Goal: Communication & Community: Participate in discussion

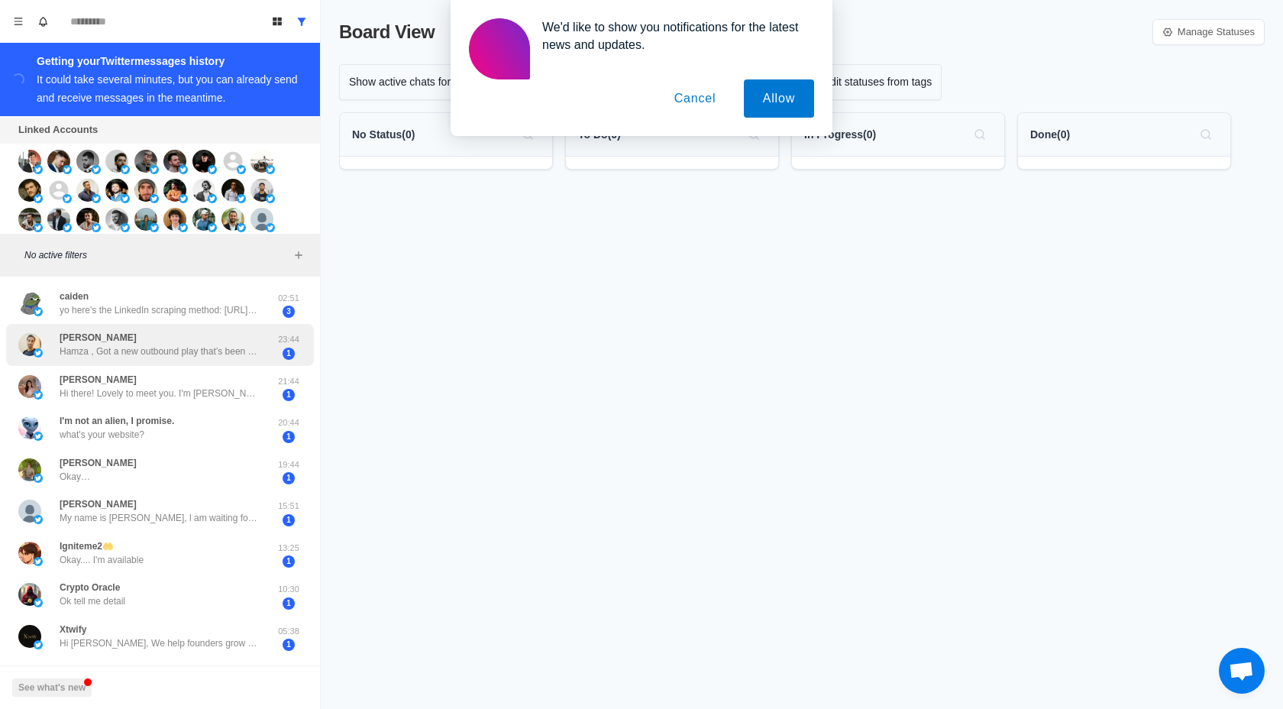
click at [120, 354] on p "Hamza , Got a new outbound play that’s been landing 30+ meetings for agencies i…" at bounding box center [159, 351] width 199 height 14
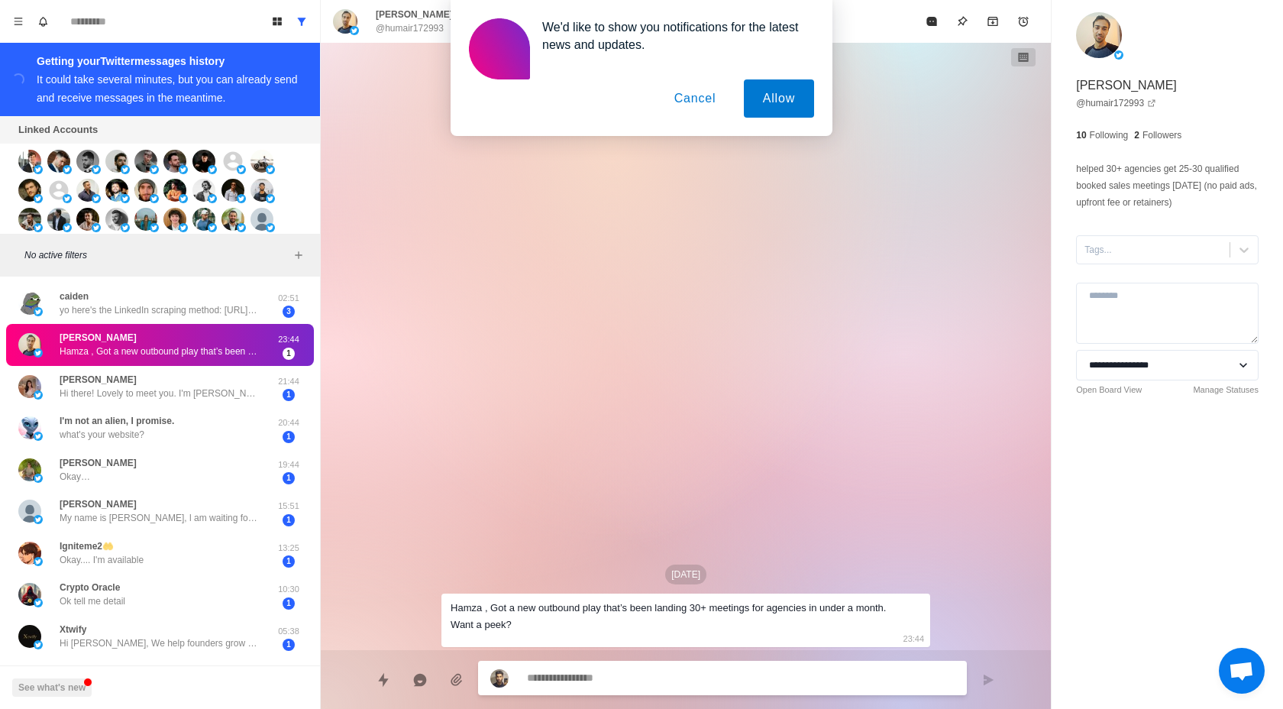
click at [536, 674] on textarea at bounding box center [741, 678] width 428 height 22
type textarea "*"
type textarea "**"
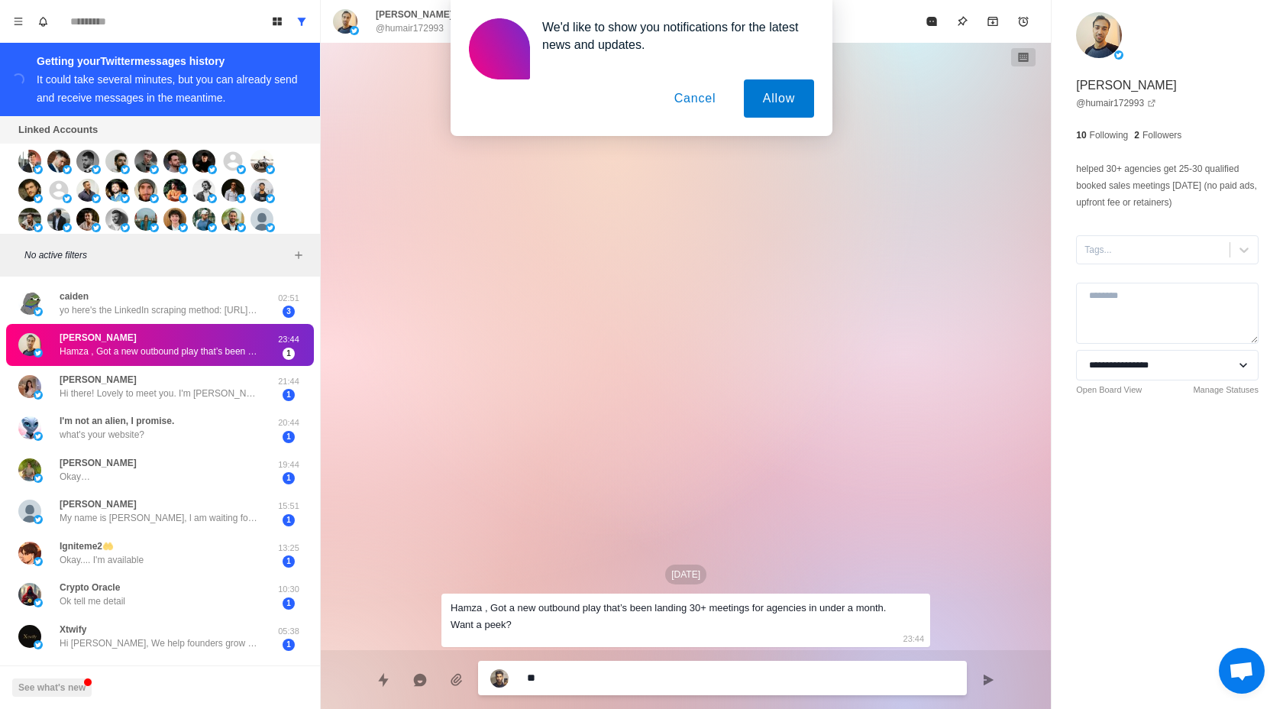
type textarea "*"
type textarea "***"
type textarea "*"
type textarea "****"
type textarea "*"
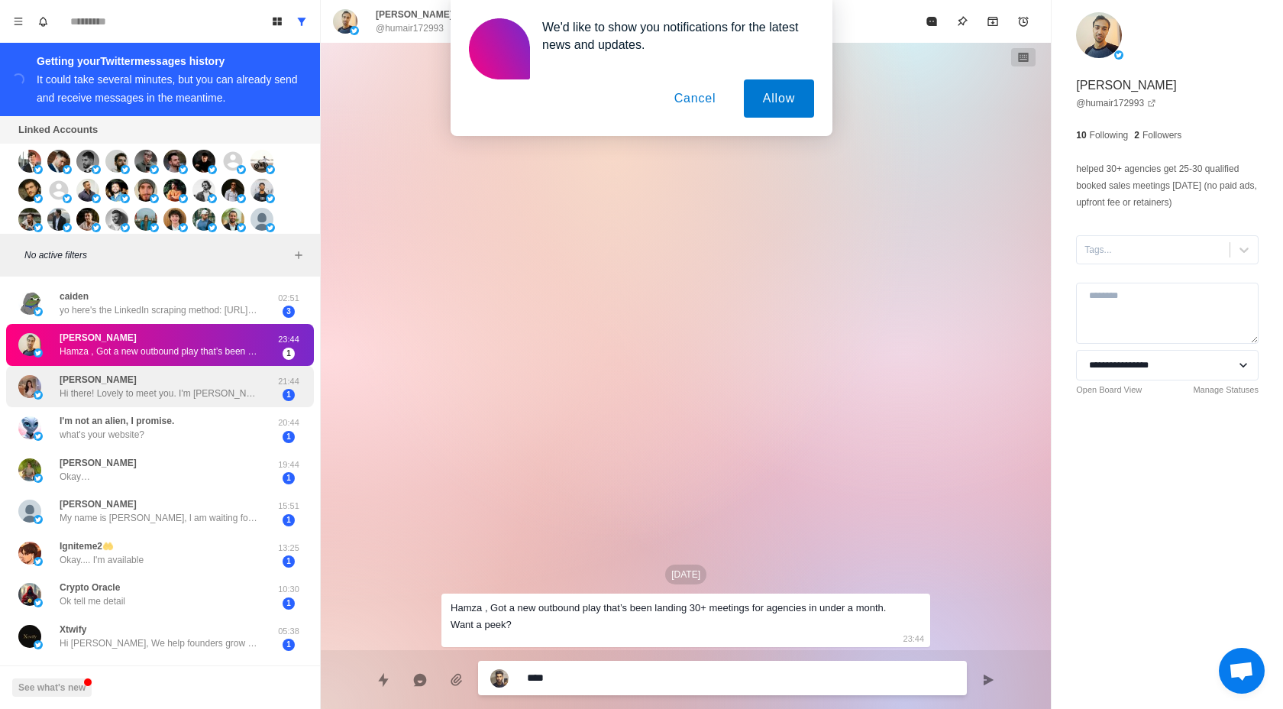
type textarea "****"
click at [131, 395] on p "Hi there! Lovely to meet you. I'm [PERSON_NAME] currently based in the [GEOGRAP…" at bounding box center [159, 393] width 199 height 14
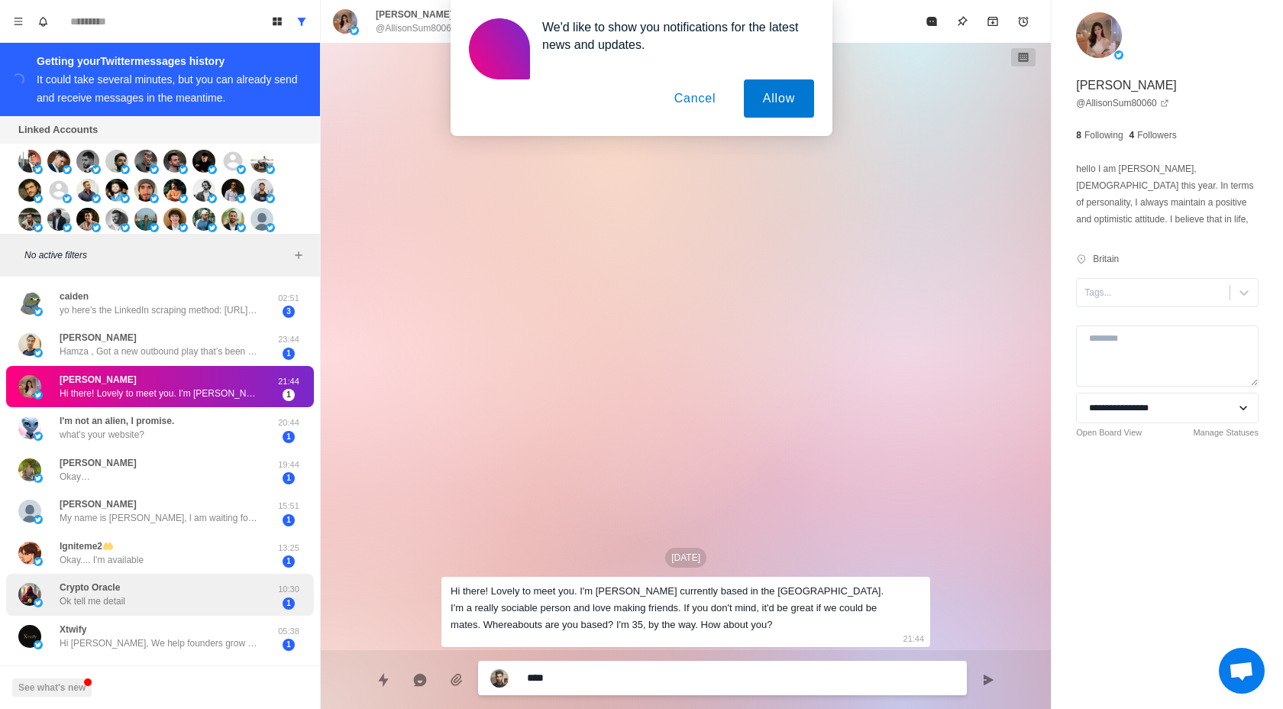
click at [194, 594] on div "Crypto Oracle Ok tell me detail" at bounding box center [143, 594] width 251 height 30
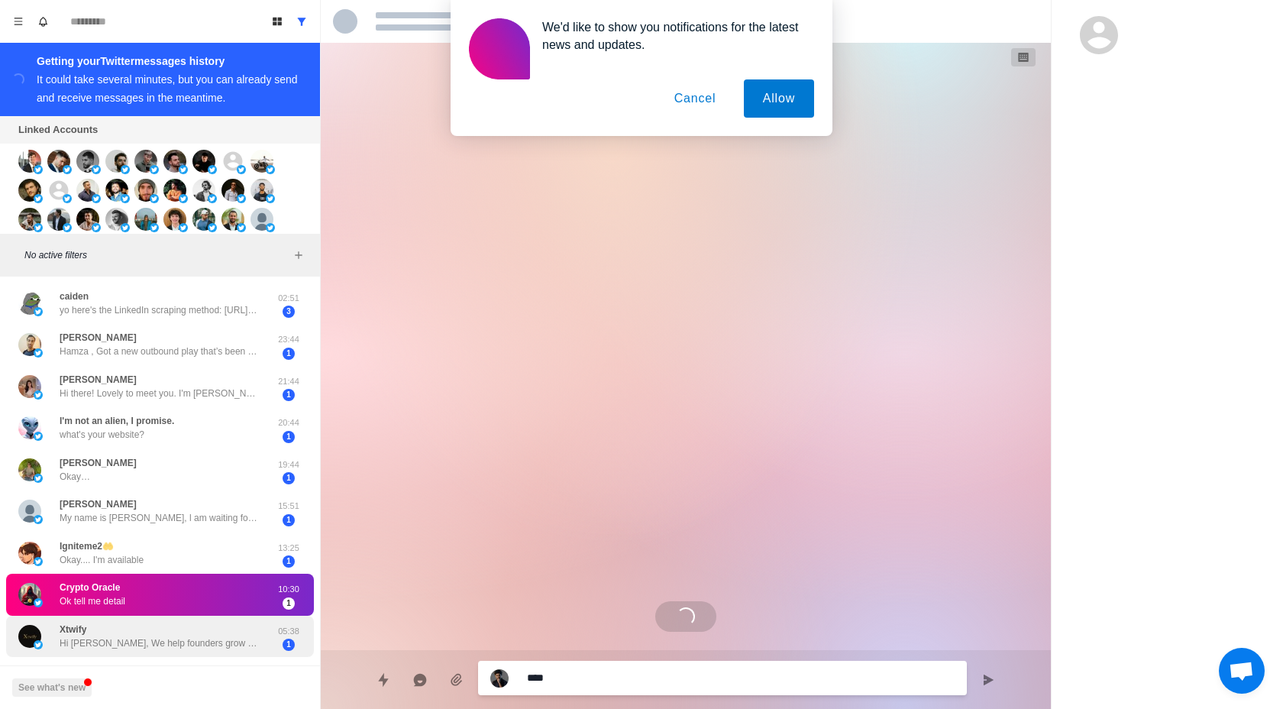
click at [194, 653] on div "Xtwify Hi [PERSON_NAME], We help founders grow fast on Twitter. At [GEOGRAPHIC_…" at bounding box center [160, 636] width 308 height 42
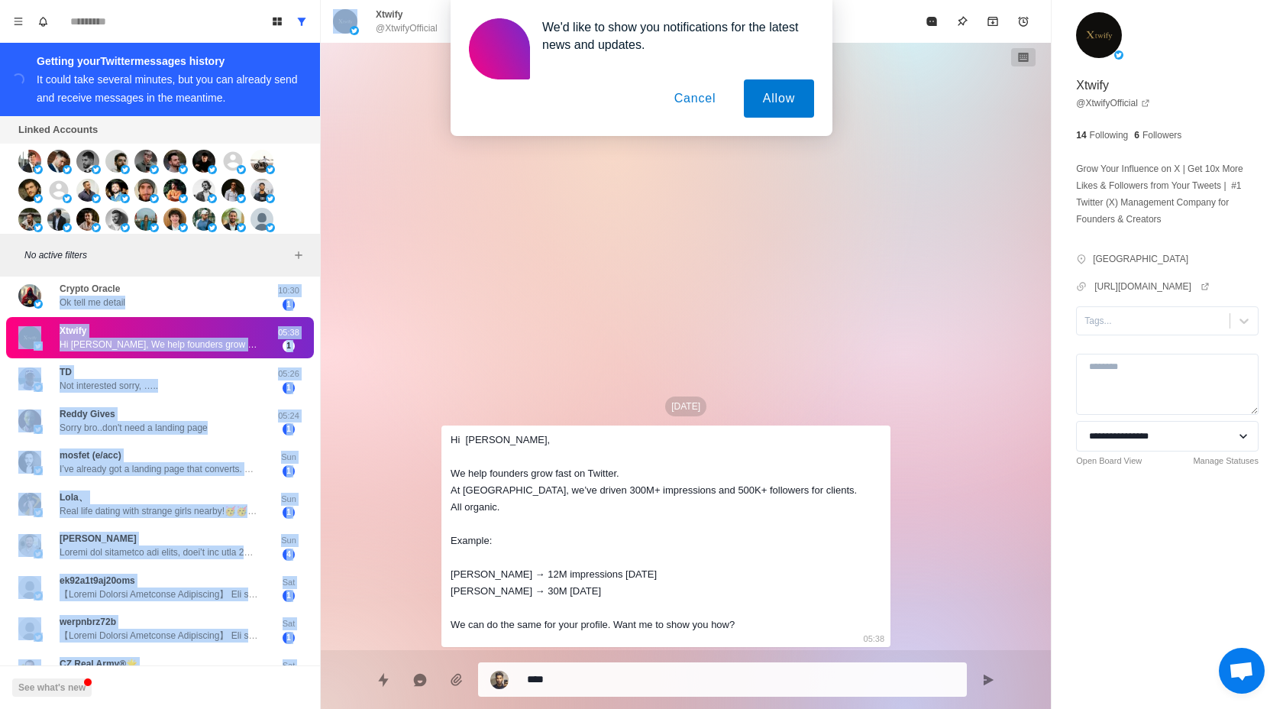
drag, startPoint x: 173, startPoint y: 579, endPoint x: 147, endPoint y: 699, distance: 123.6
click at [147, 699] on div "caiden yo here's the LinkedIn scraping method: [URL][DOMAIN_NAME] this is exact…" at bounding box center [160, 455] width 320 height 942
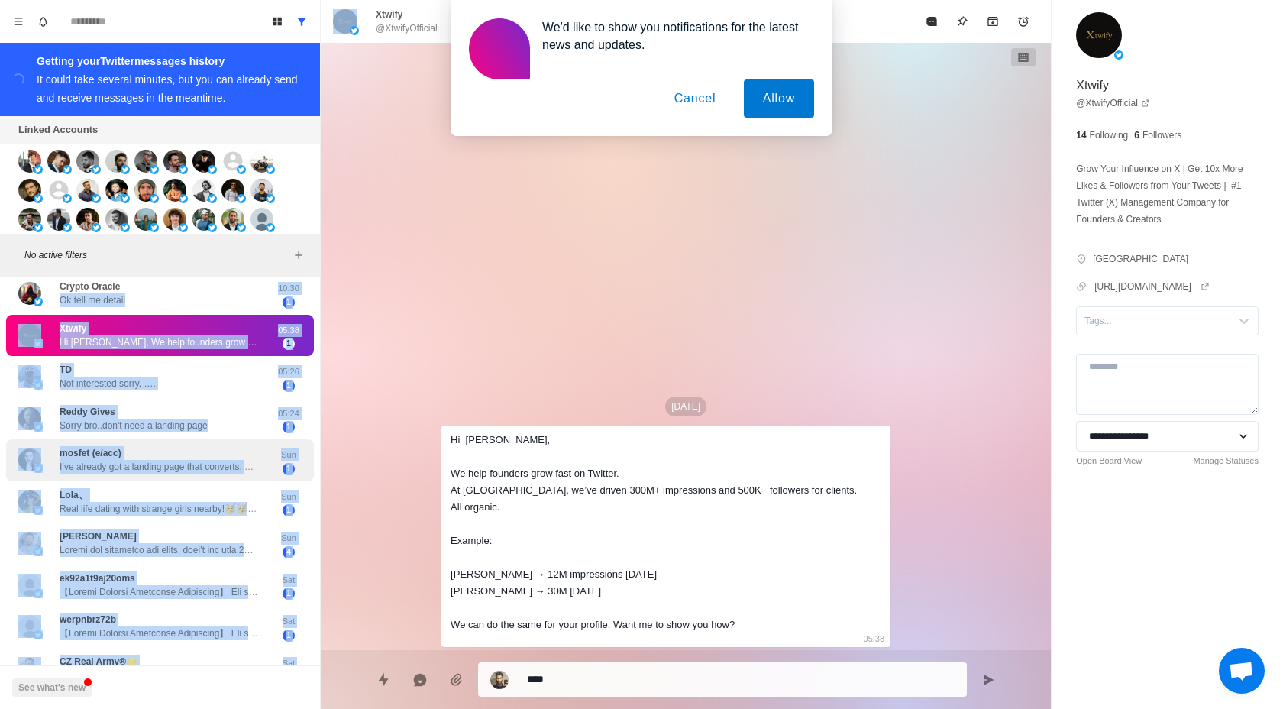
click at [100, 458] on p "mosfet (e/acc)" at bounding box center [91, 453] width 62 height 14
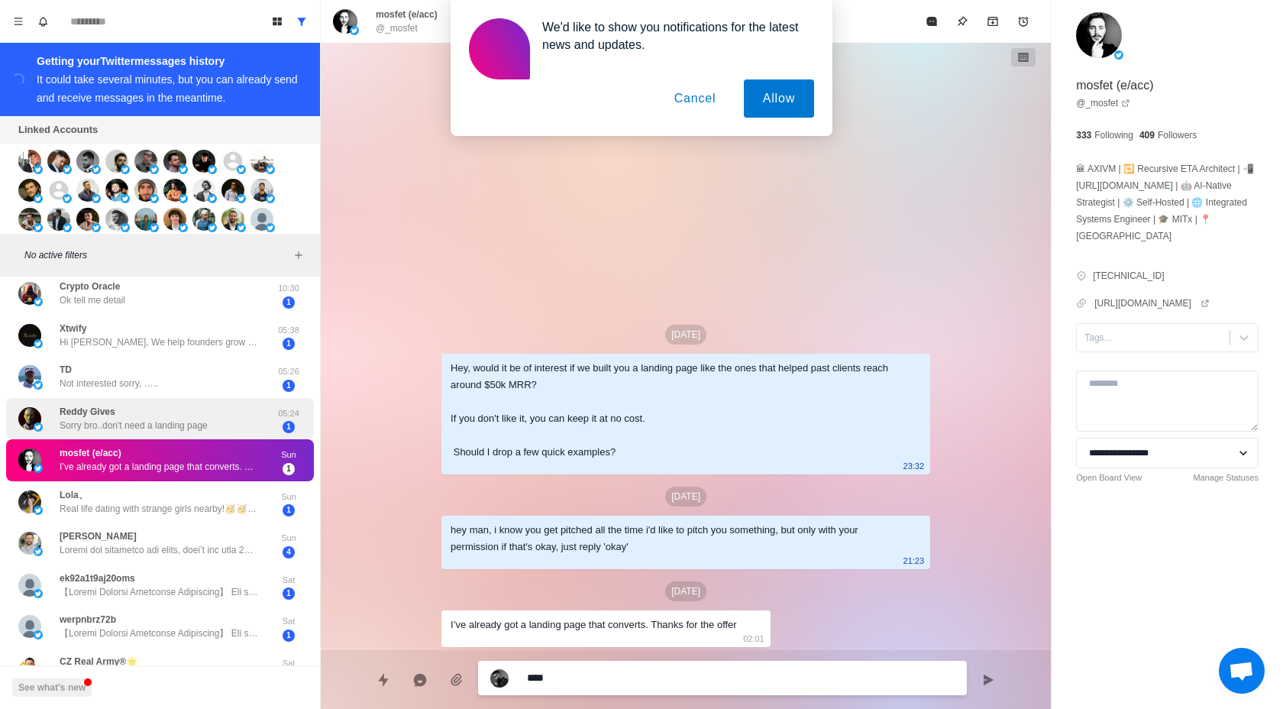
click at [92, 434] on div "Reddy Gives Sorry bro..don't need a landing page 05:24 1" at bounding box center [160, 419] width 308 height 42
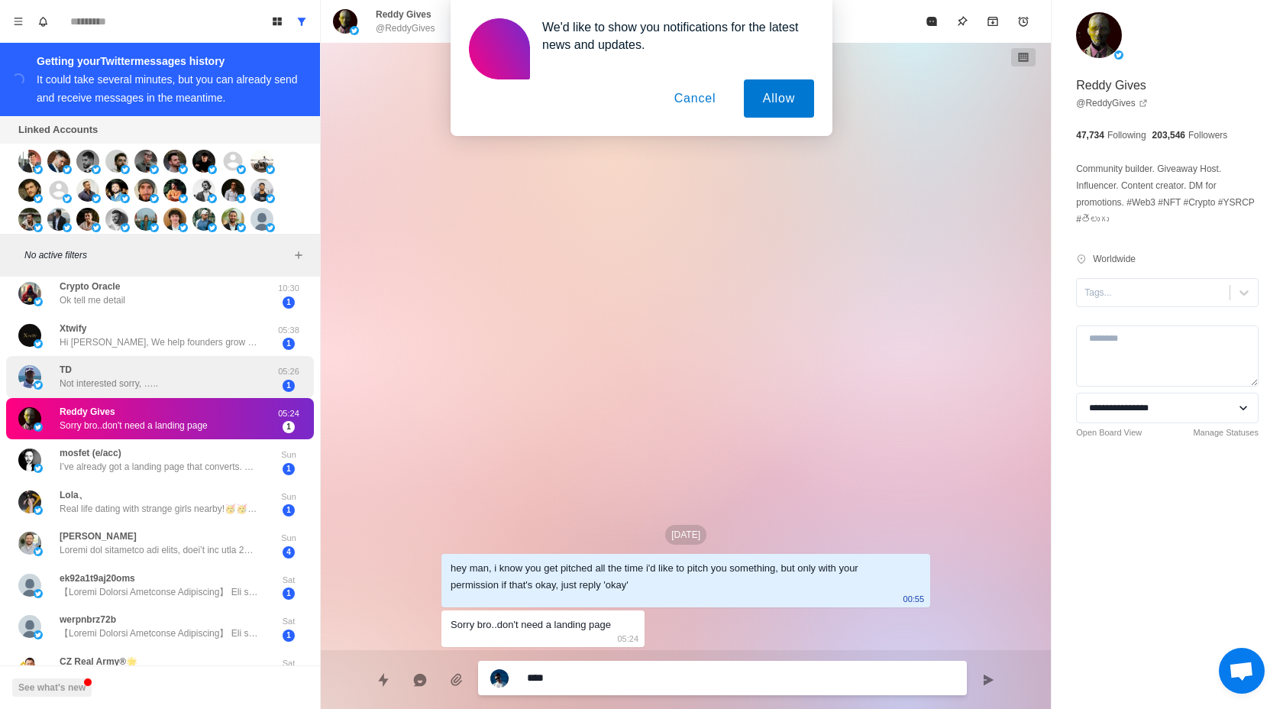
click at [84, 385] on p "Not interested sorry, ….." at bounding box center [109, 383] width 98 height 14
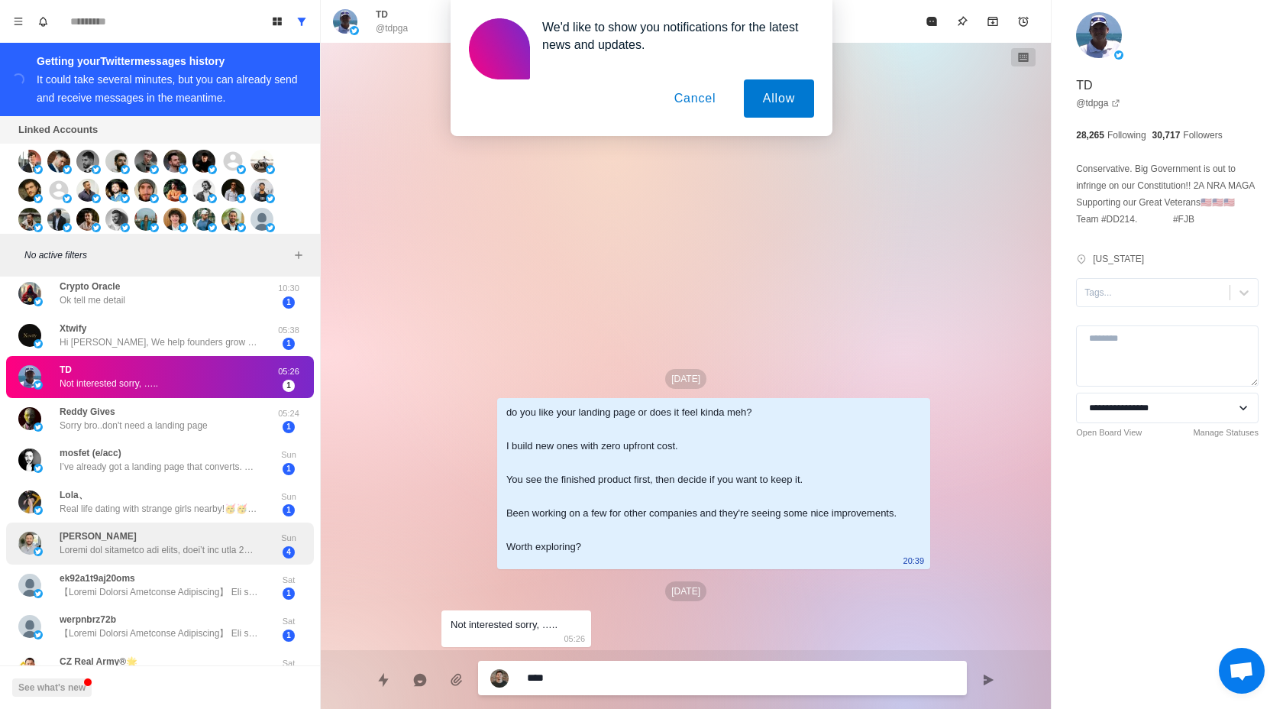
click at [99, 549] on p at bounding box center [159, 550] width 199 height 14
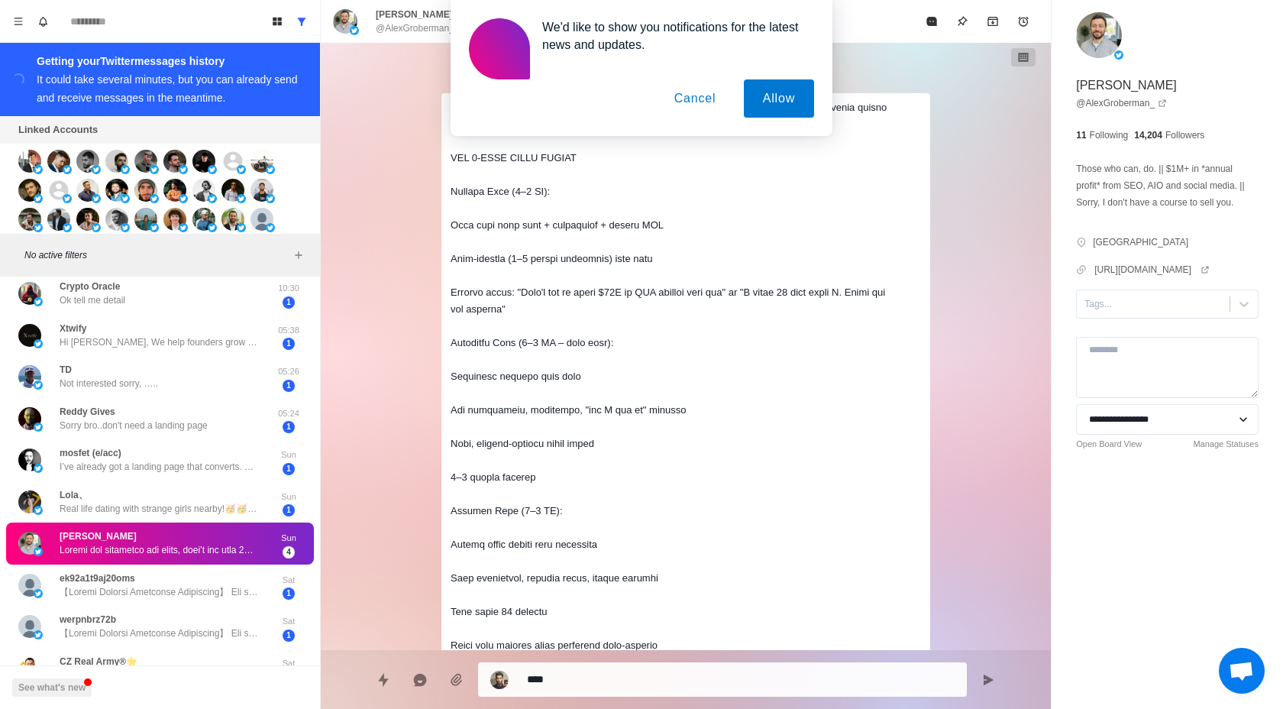
scroll to position [11871, 0]
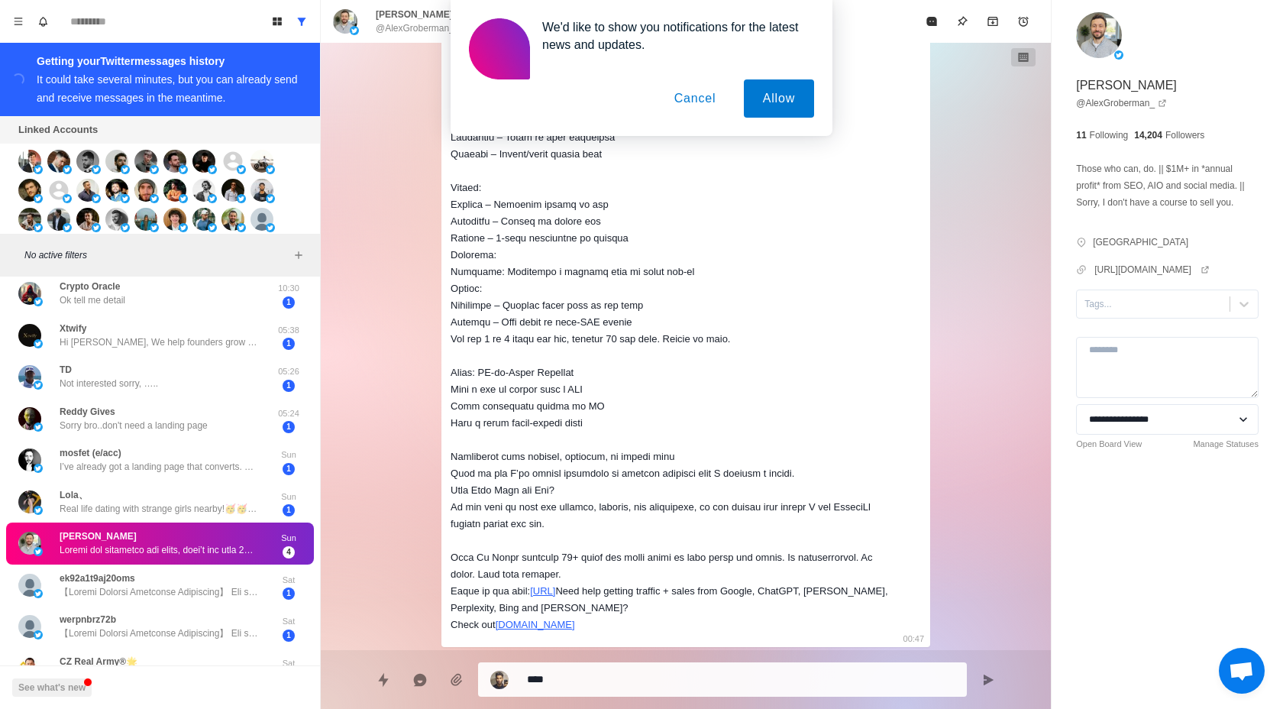
drag, startPoint x: 89, startPoint y: 481, endPoint x: 98, endPoint y: 705, distance: 224.7
click at [98, 705] on div "caiden yo here's the LinkedIn scraping method: [URL][DOMAIN_NAME] this is exact…" at bounding box center [160, 453] width 320 height 942
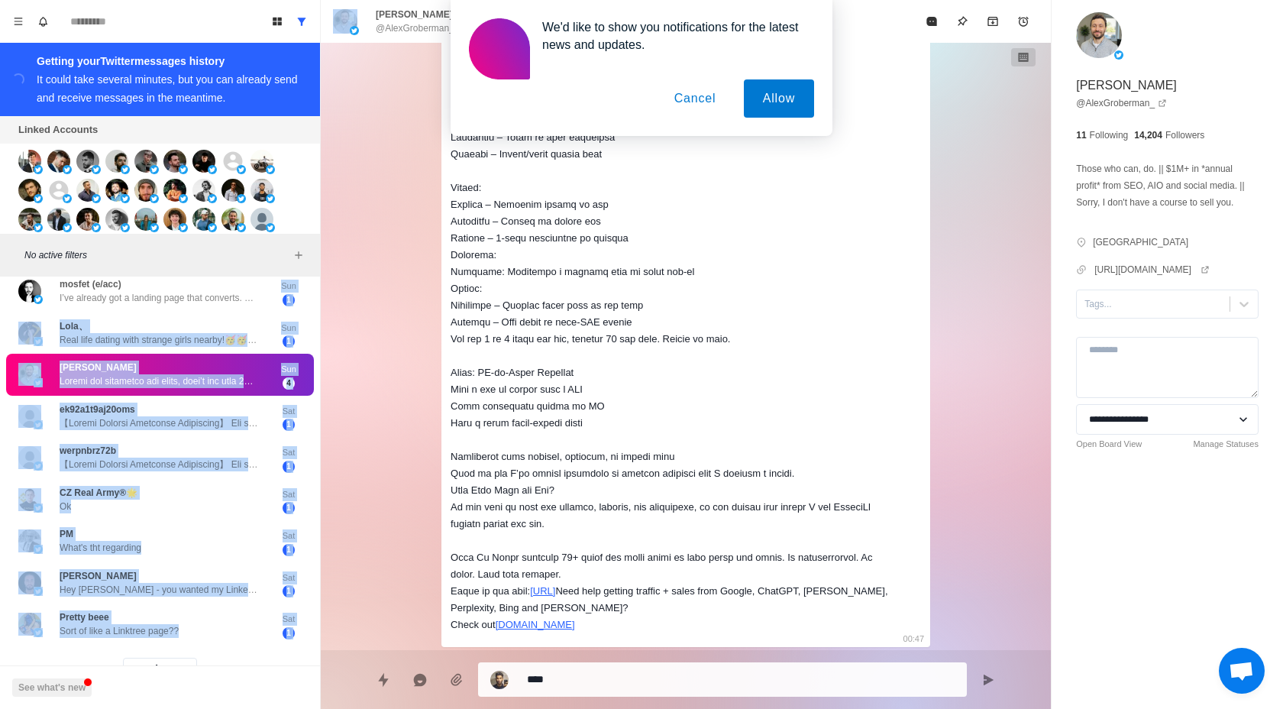
scroll to position [517, 0]
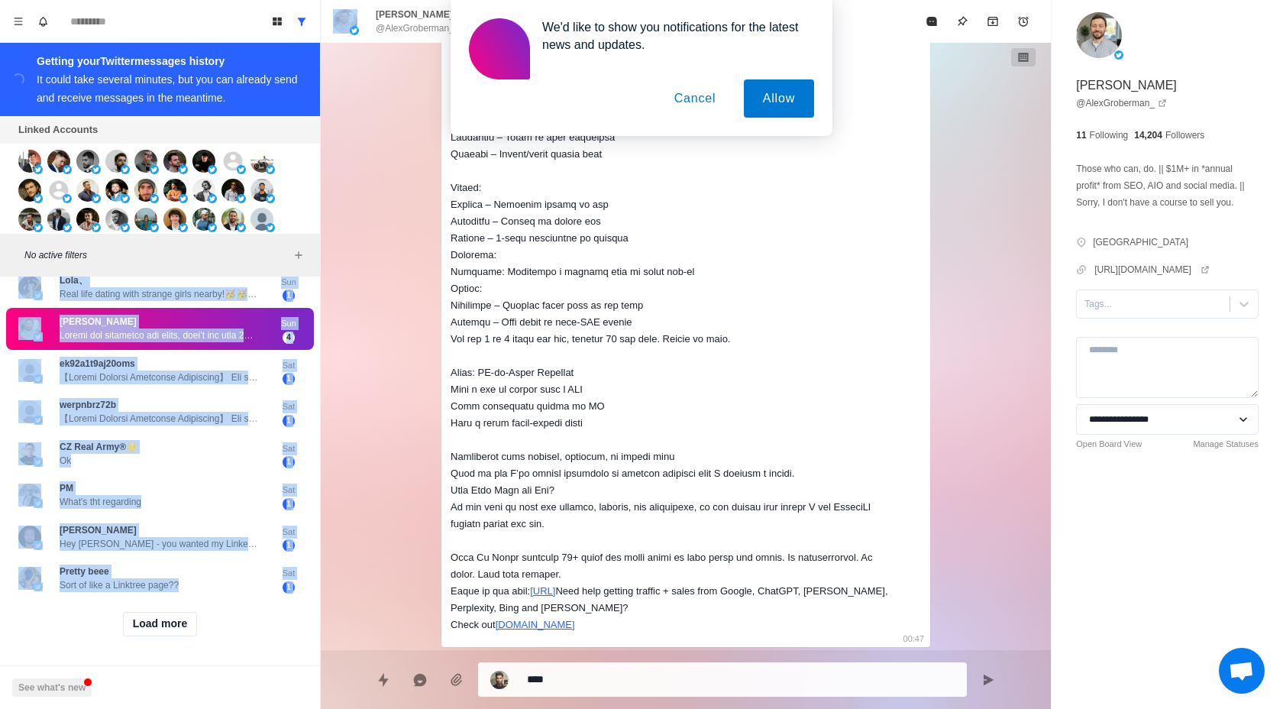
drag, startPoint x: 99, startPoint y: 475, endPoint x: 76, endPoint y: 708, distance: 234.0
click at [76, 708] on div "caiden yo here's the LinkedIn scraping method: [URL][DOMAIN_NAME] this is exact…" at bounding box center [160, 238] width 320 height 942
click at [138, 621] on button "Load more" at bounding box center [160, 624] width 75 height 24
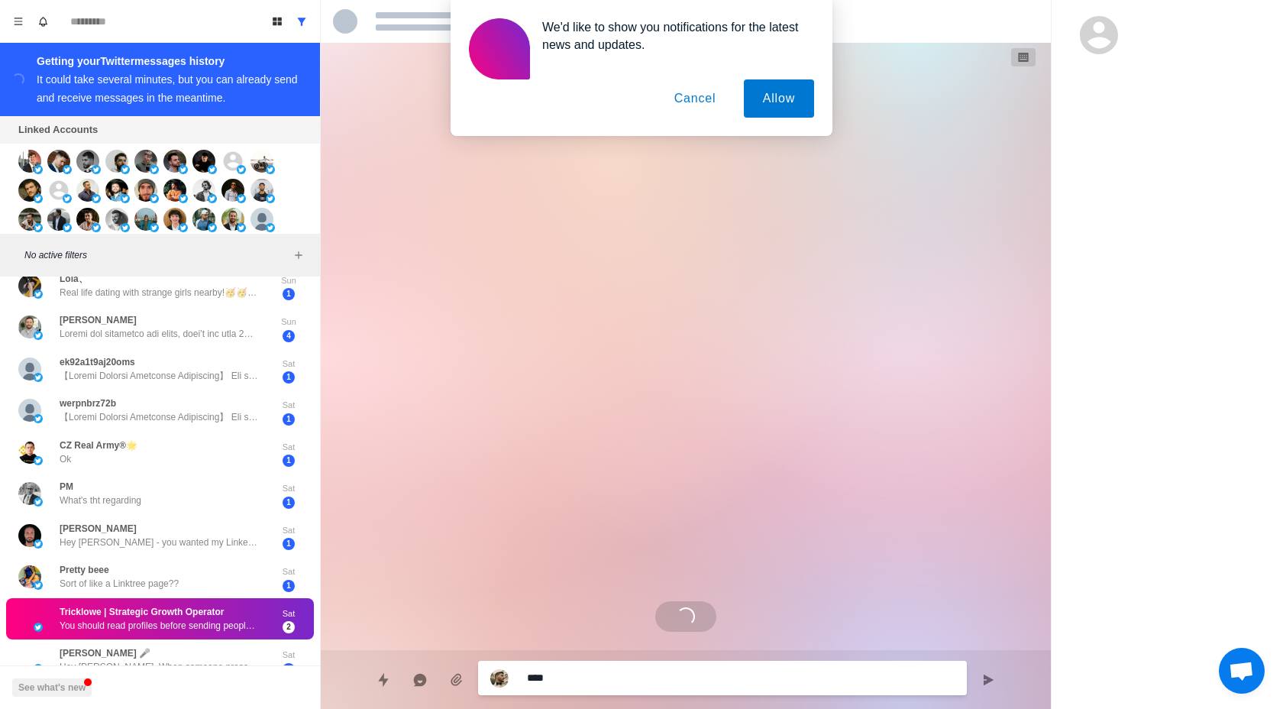
scroll to position [0, 0]
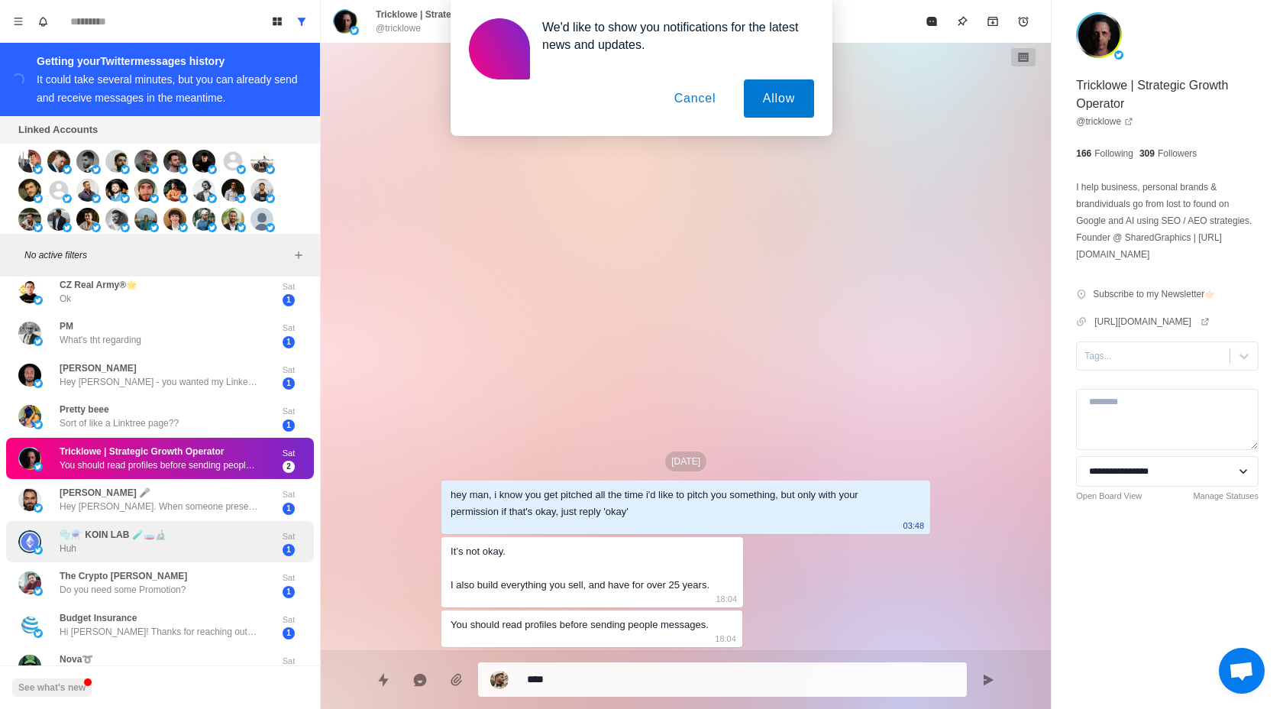
click at [73, 568] on div "caiden yo here's the LinkedIn scraping method: [URL][DOMAIN_NAME] this is exact…" at bounding box center [160, 492] width 320 height 1774
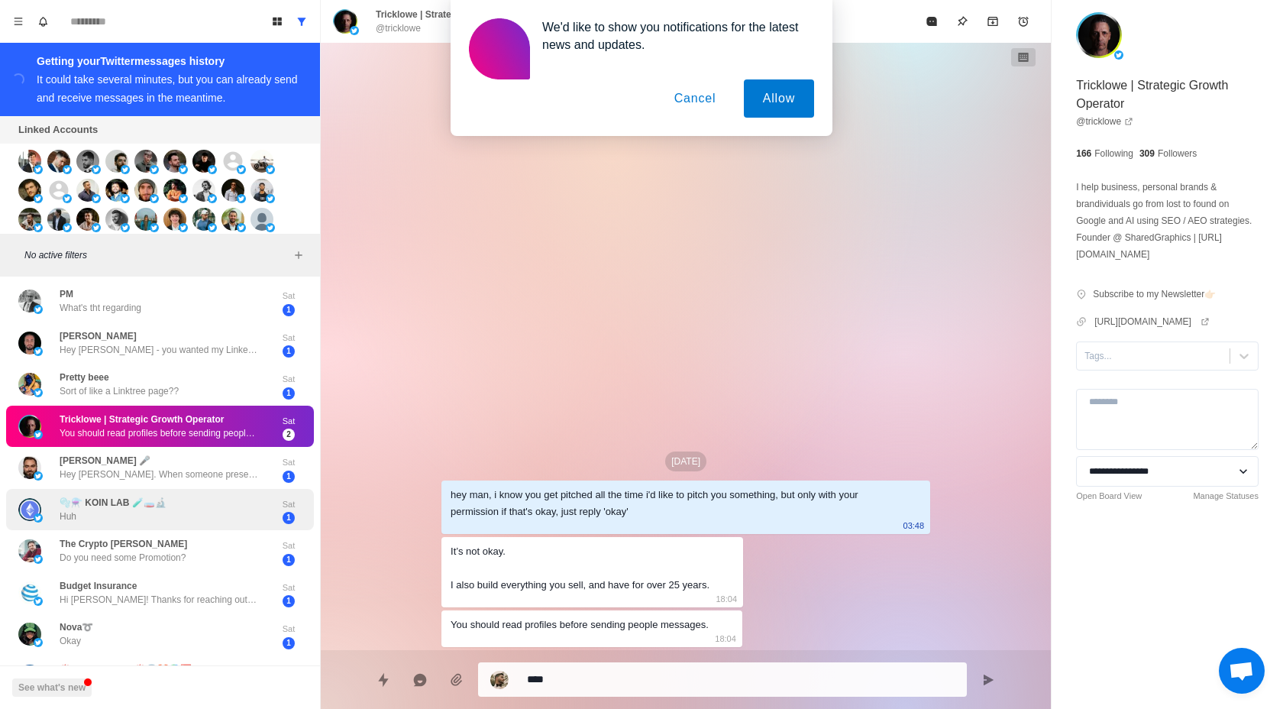
scroll to position [700, 0]
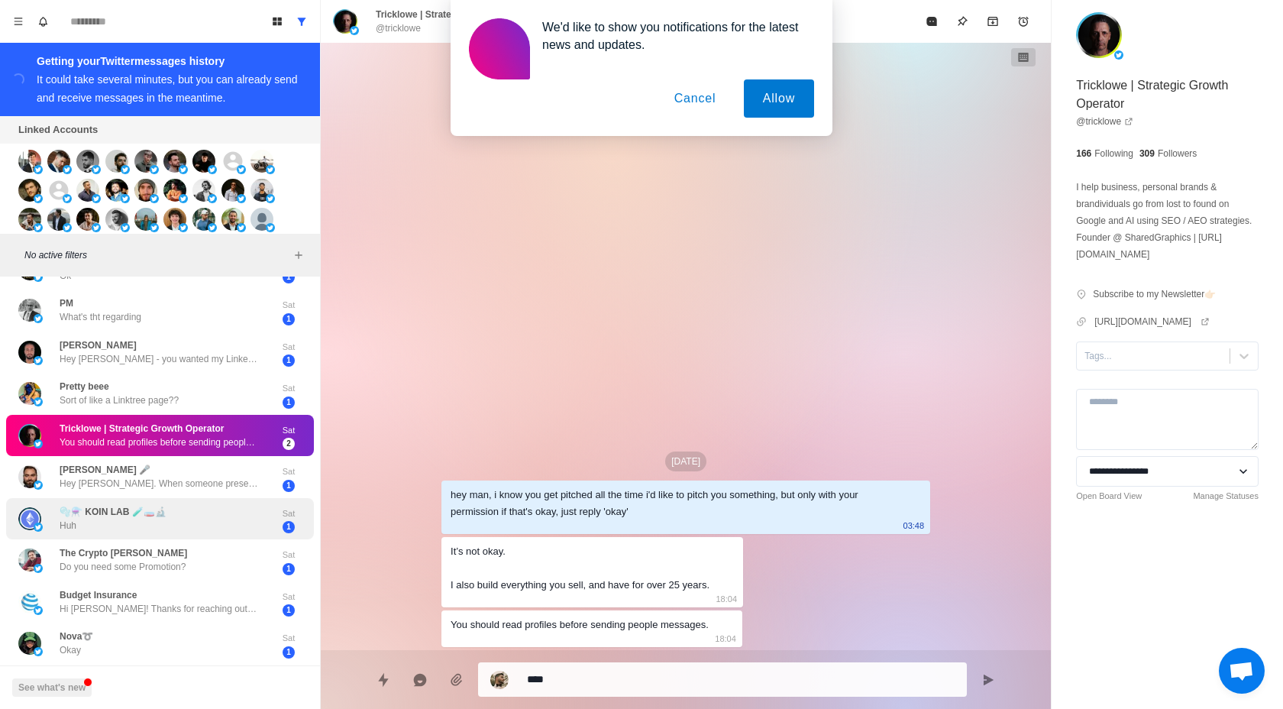
click at [73, 568] on p "Do you need some Promotion?" at bounding box center [123, 567] width 126 height 14
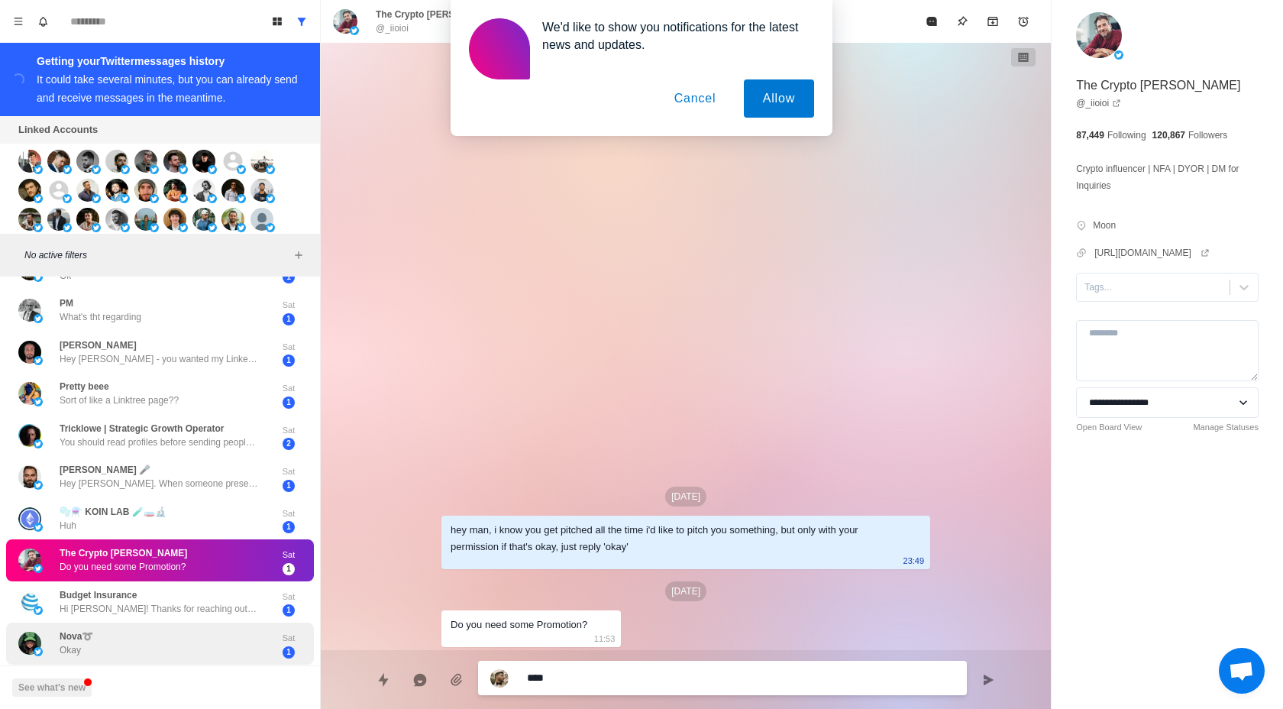
click at [106, 654] on div "Nova➰ Okay" at bounding box center [143, 643] width 251 height 30
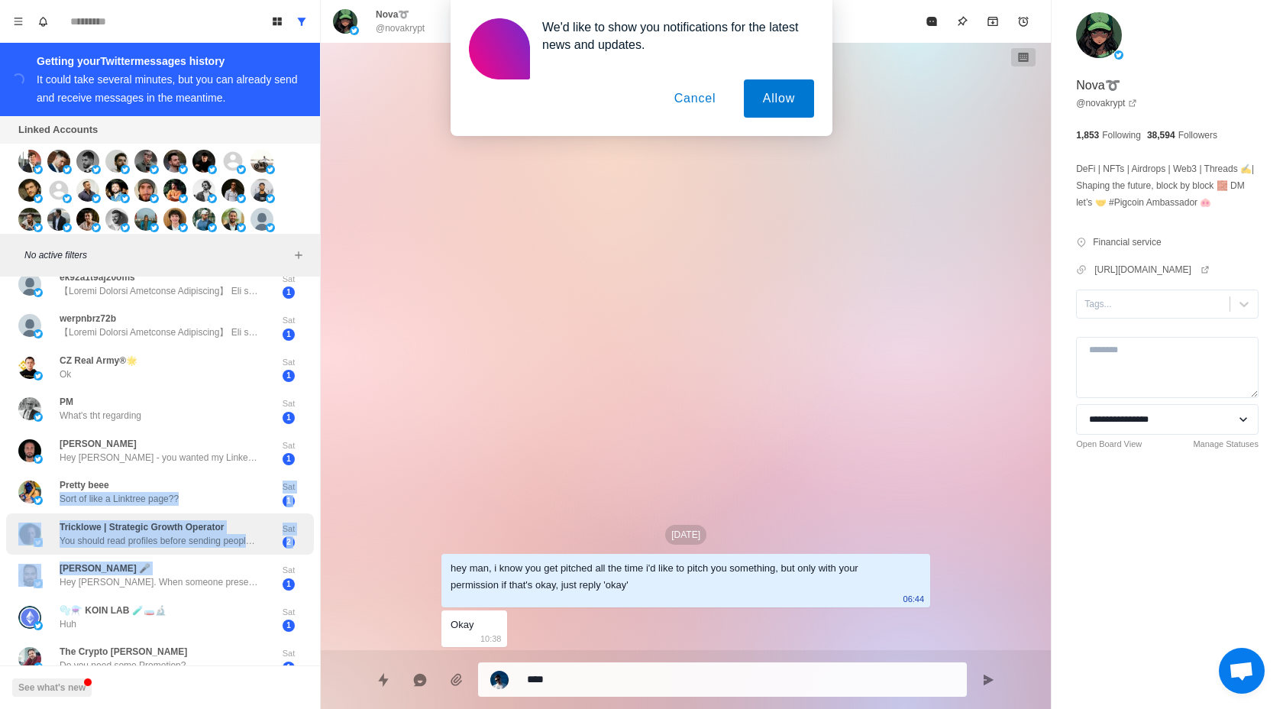
click at [177, 479] on div "caiden yo here's the LinkedIn scraping method: [URL][DOMAIN_NAME] this is exact…" at bounding box center [160, 568] width 320 height 1774
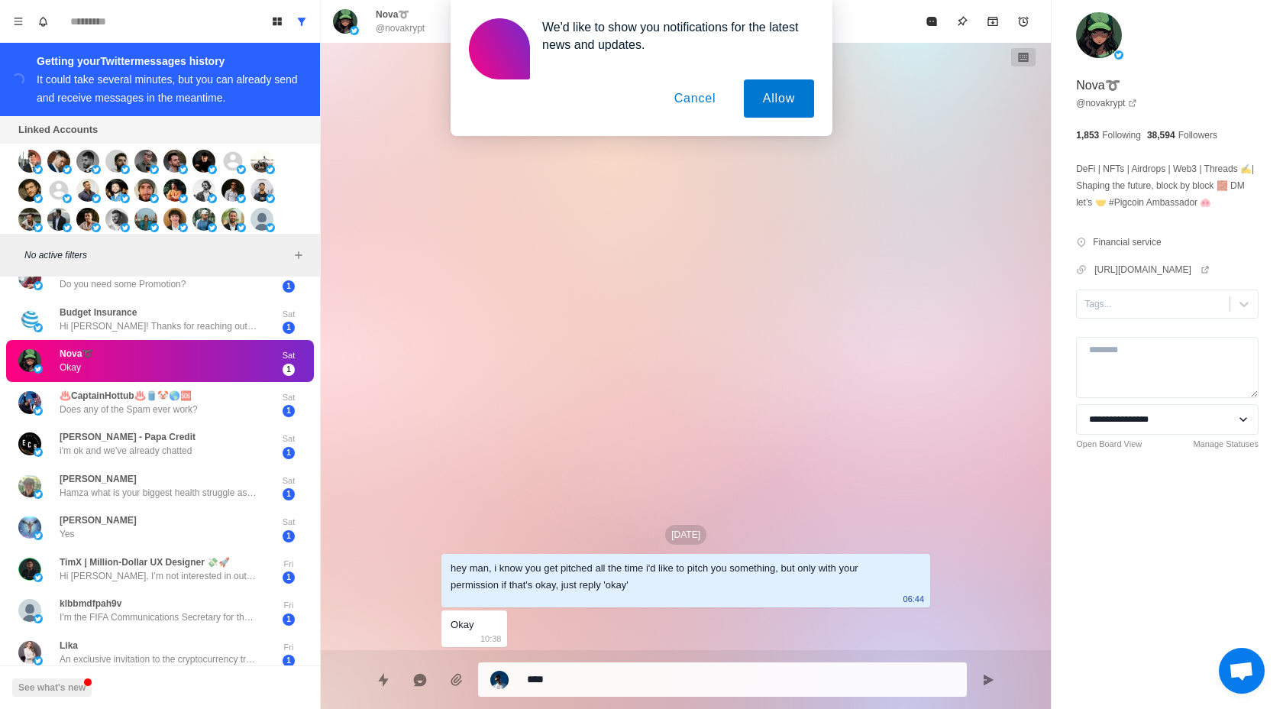
scroll to position [1006, 0]
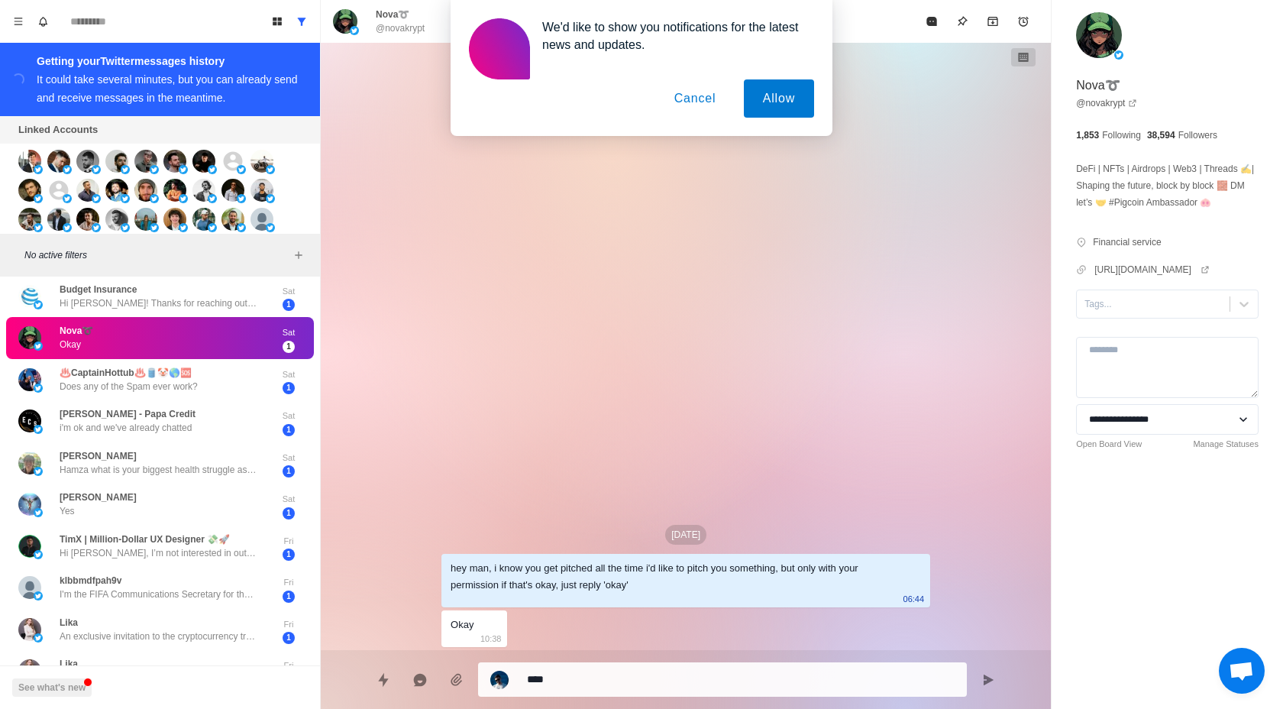
type textarea "*"
